Goal: Task Accomplishment & Management: Use online tool/utility

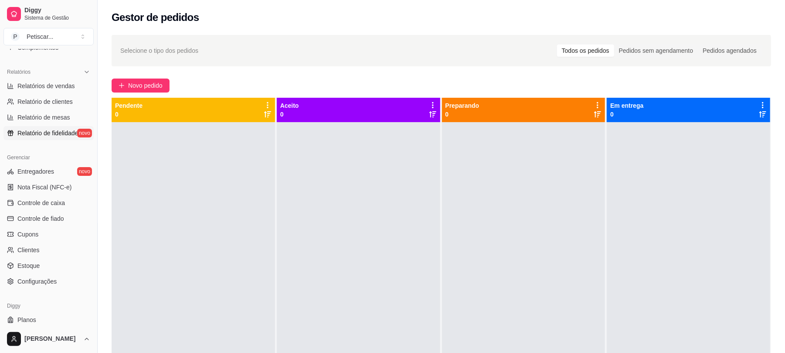
scroll to position [255, 0]
click at [52, 197] on link "Controle de caixa" at bounding box center [48, 202] width 90 height 14
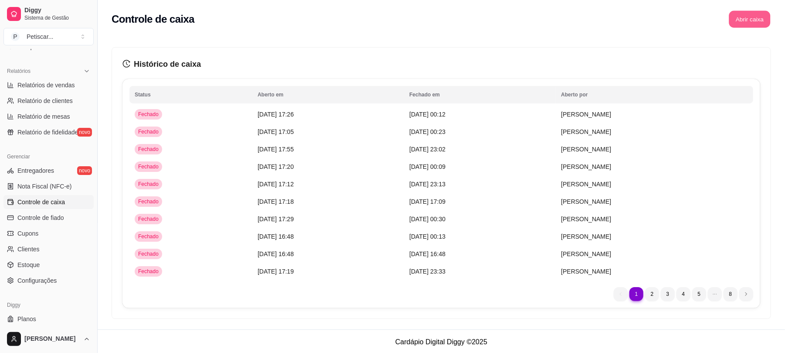
click at [754, 26] on button "Abrir caixa" at bounding box center [749, 19] width 41 height 17
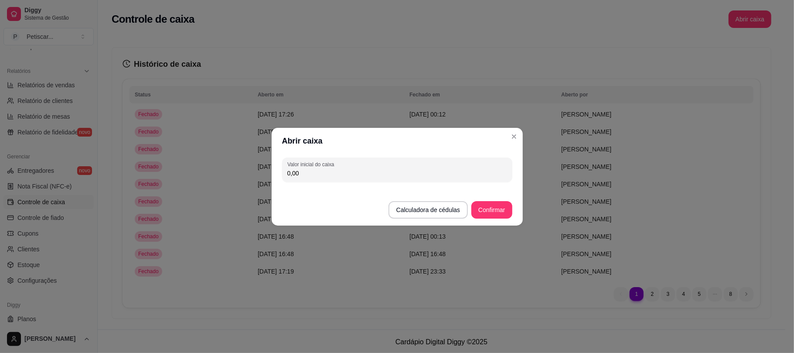
click at [432, 171] on input "0,00" at bounding box center [397, 173] width 220 height 9
type input "20,00"
click at [499, 213] on button "Confirmar" at bounding box center [491, 209] width 41 height 17
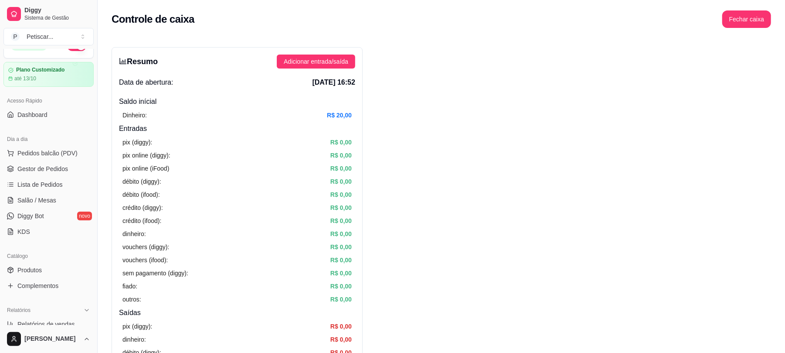
scroll to position [15, 0]
click at [41, 165] on span "Gestor de Pedidos" at bounding box center [42, 169] width 51 height 9
